Goal: Navigation & Orientation: Find specific page/section

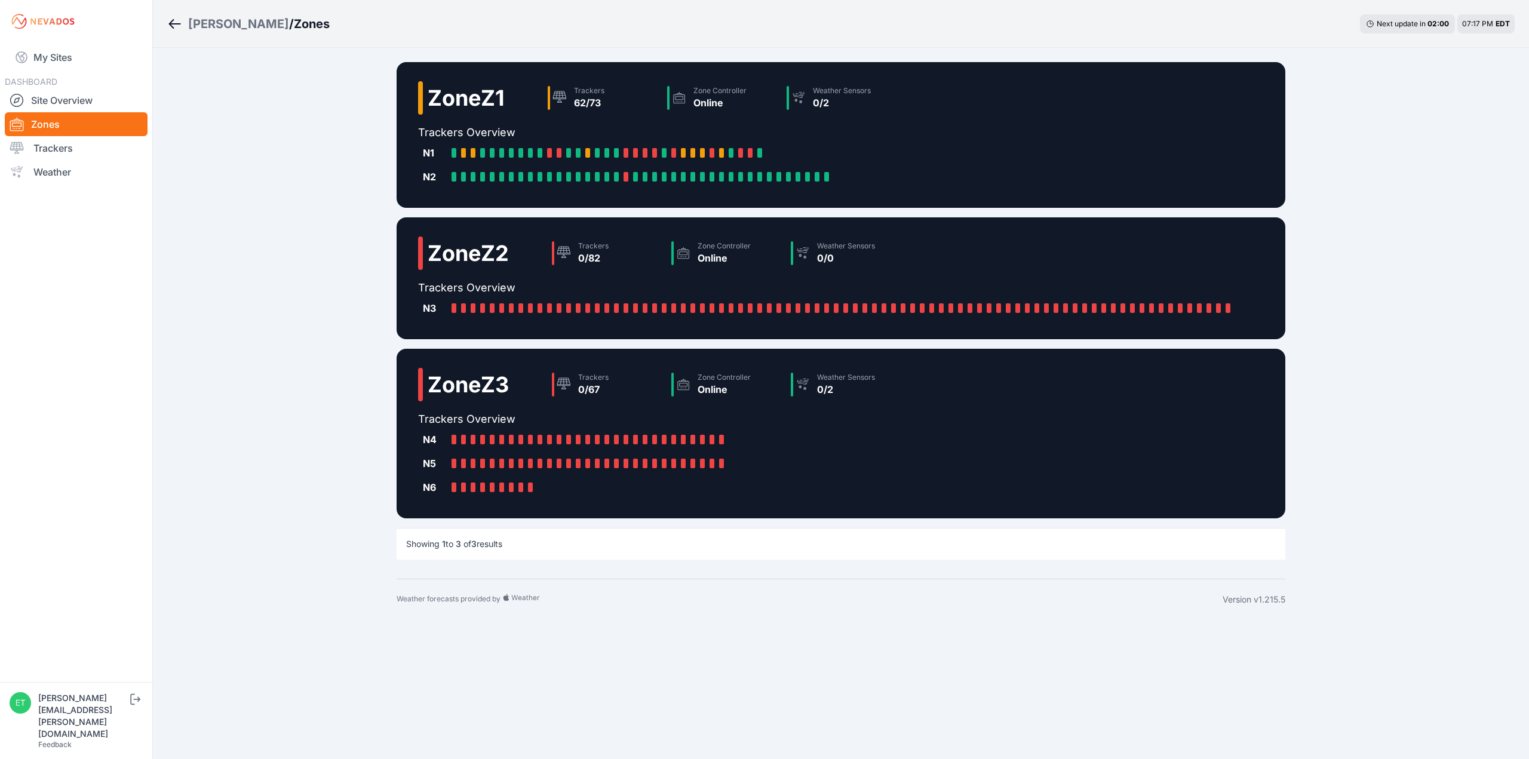
click at [175, 29] on icon "Breadcrumb" at bounding box center [174, 24] width 15 height 14
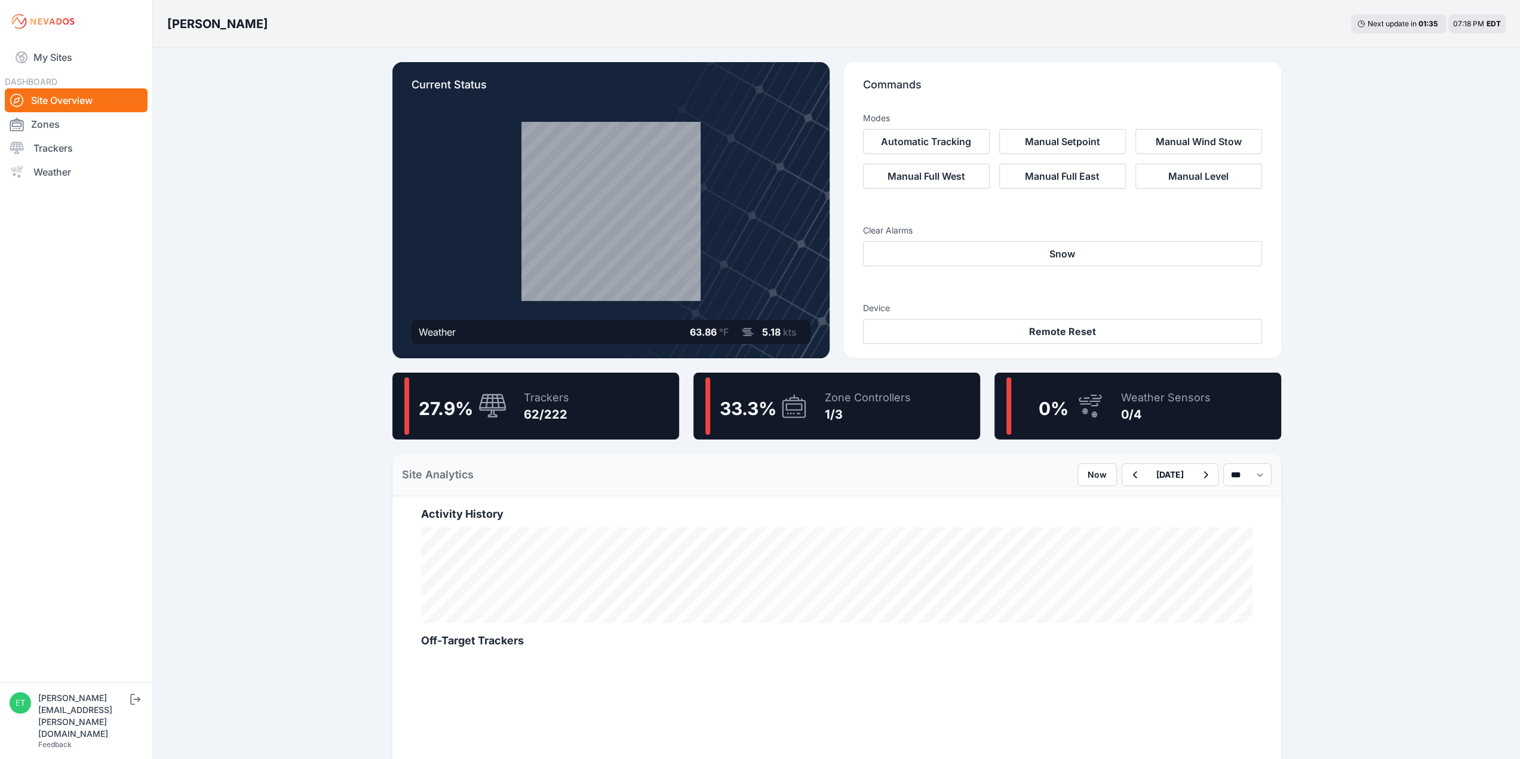
click at [845, 407] on div "1/3" at bounding box center [868, 414] width 86 height 17
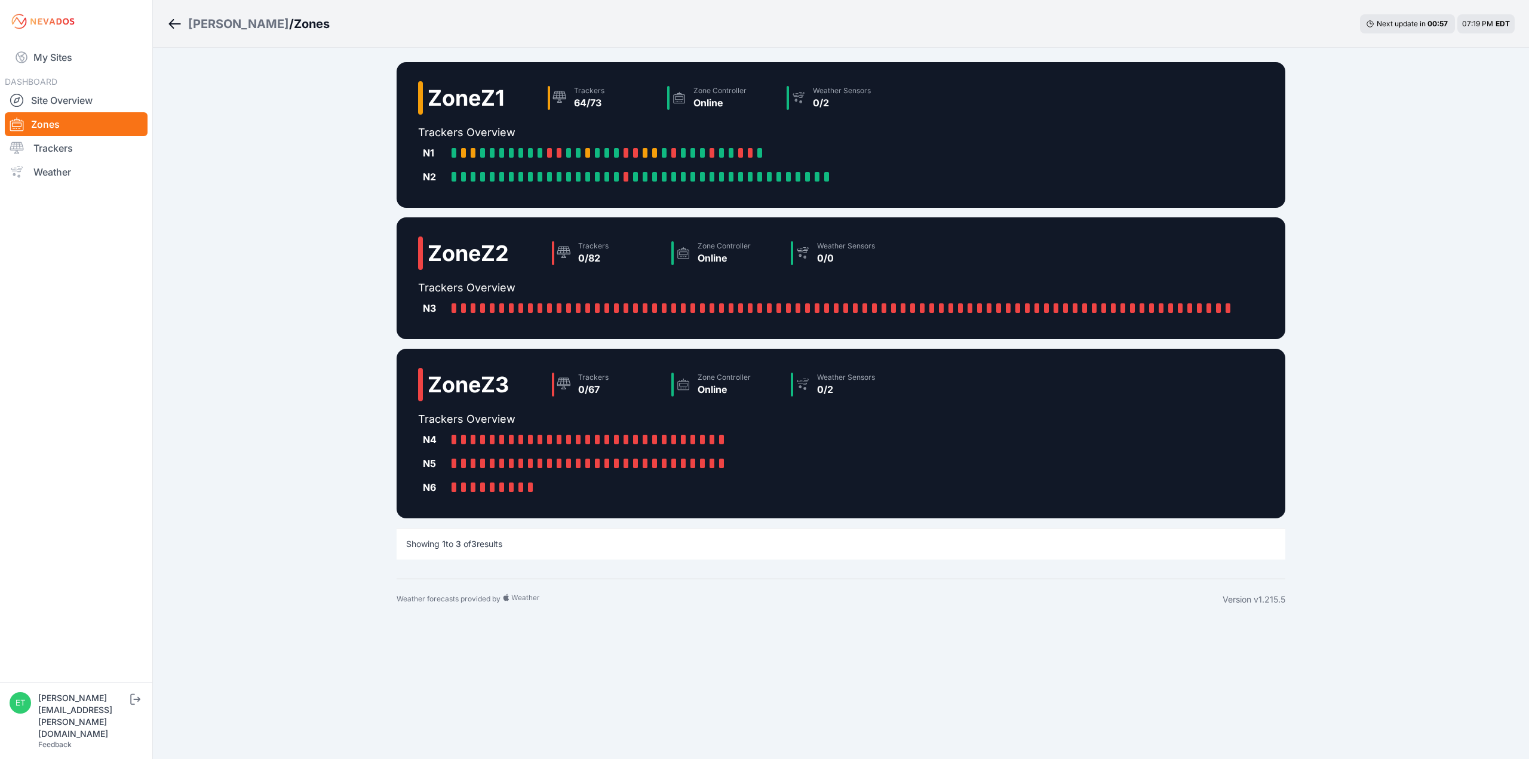
click at [185, 28] on link "Breadcrumb" at bounding box center [177, 24] width 21 height 16
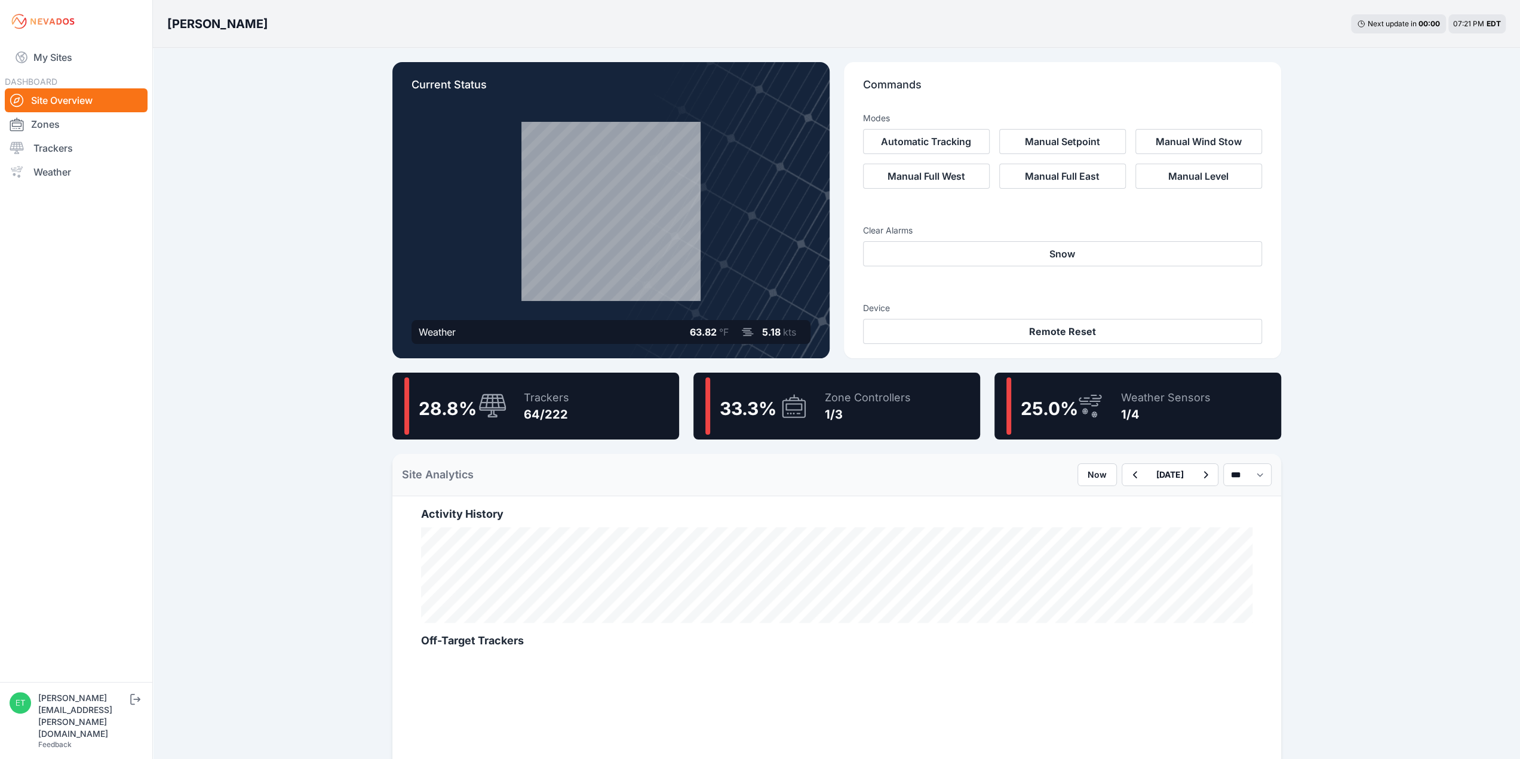
click at [861, 401] on div "Zone Controllers" at bounding box center [868, 397] width 86 height 17
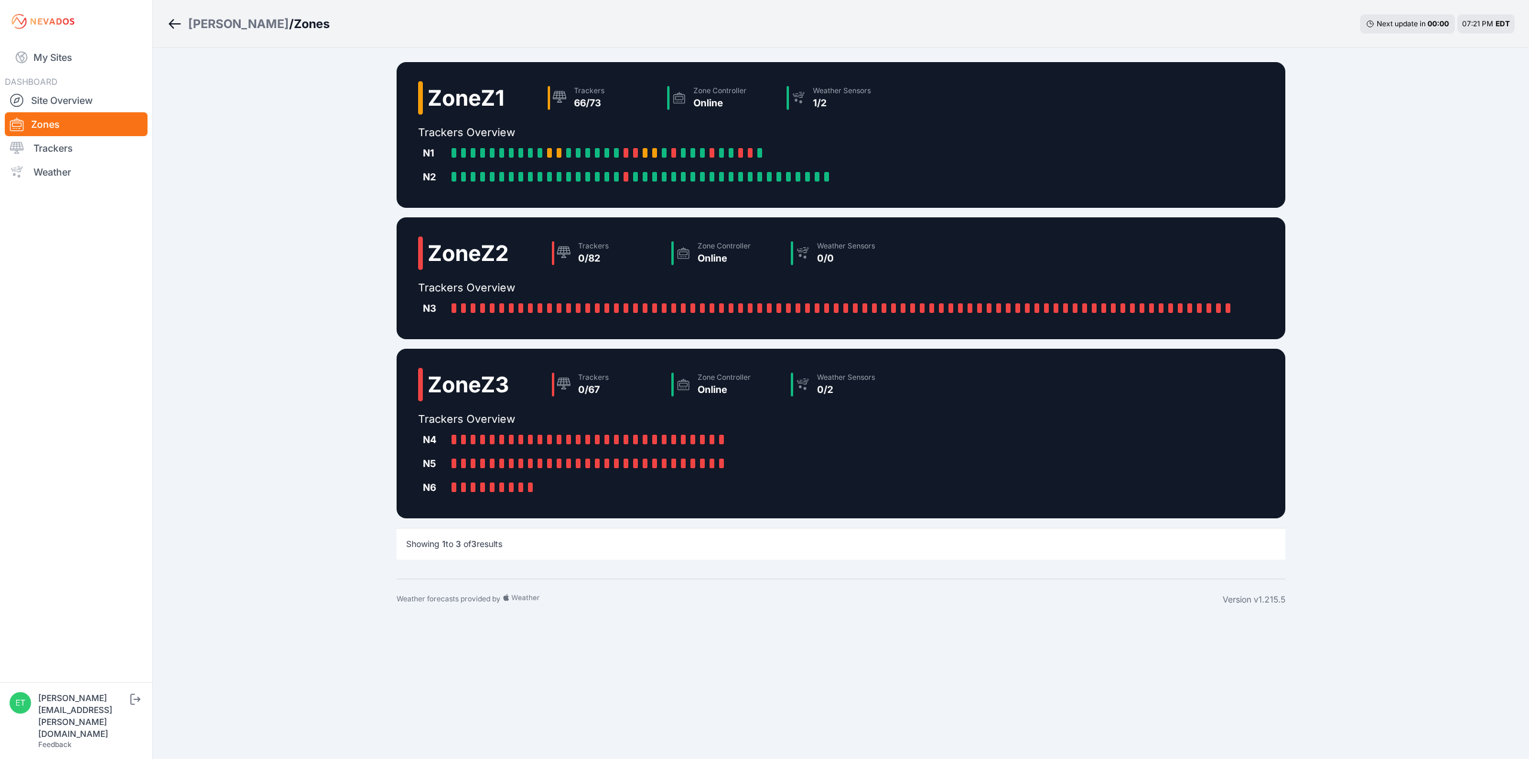
click at [168, 26] on icon "Breadcrumb" at bounding box center [174, 24] width 15 height 14
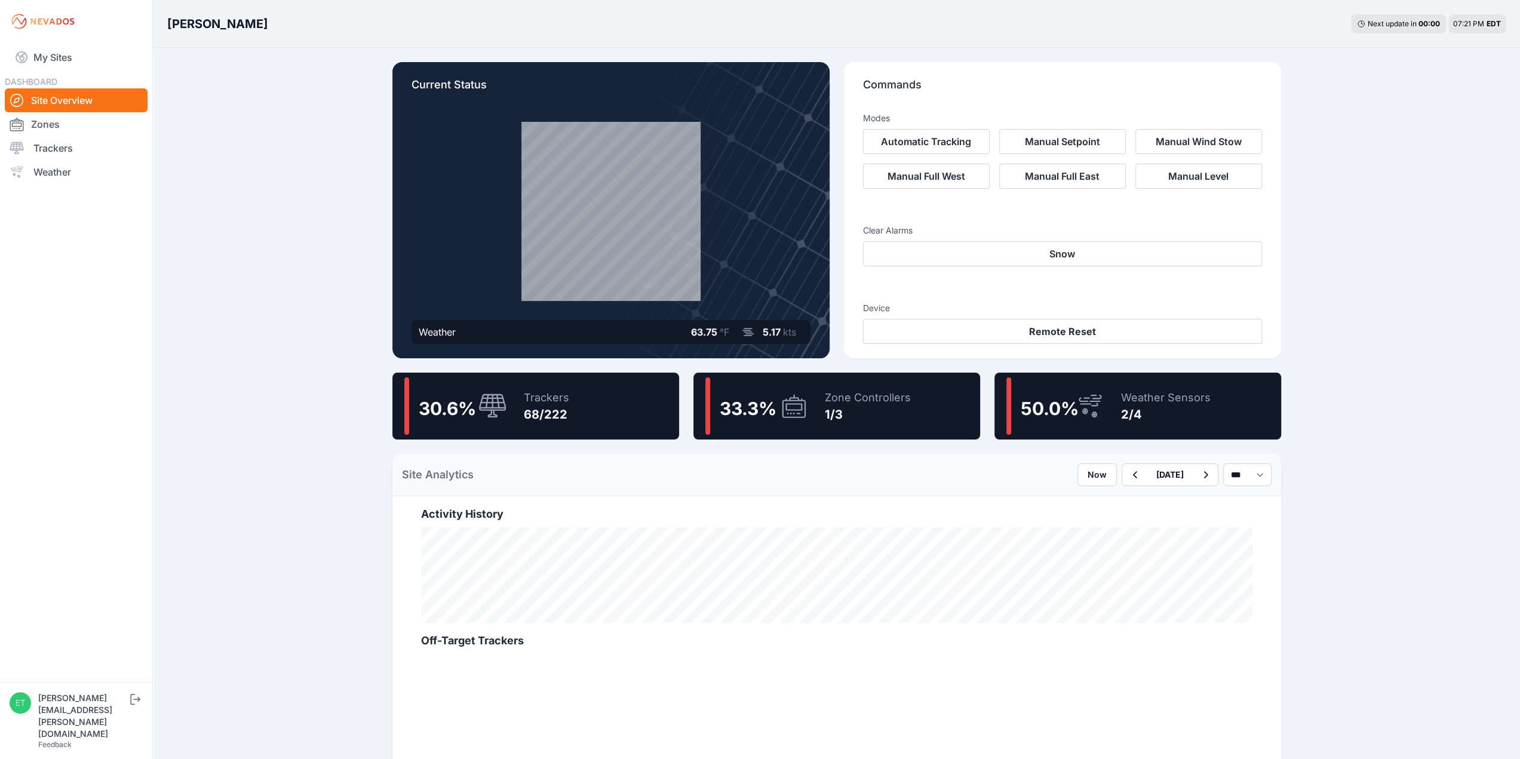
click at [816, 415] on div "Zone Controllers 1/3" at bounding box center [862, 406] width 98 height 57
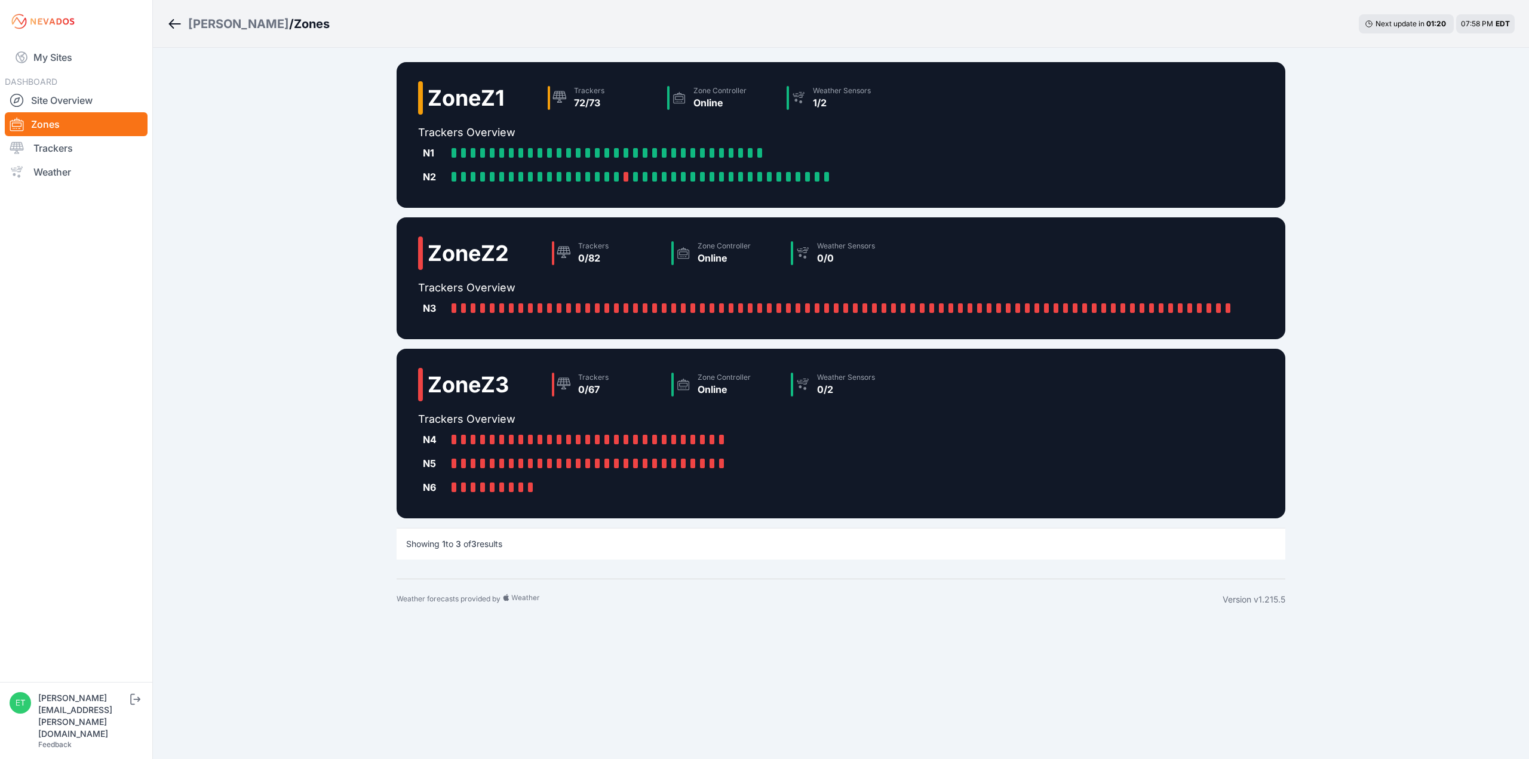
click at [206, 28] on div "[PERSON_NAME]" at bounding box center [238, 24] width 101 height 17
